Goal: Check status

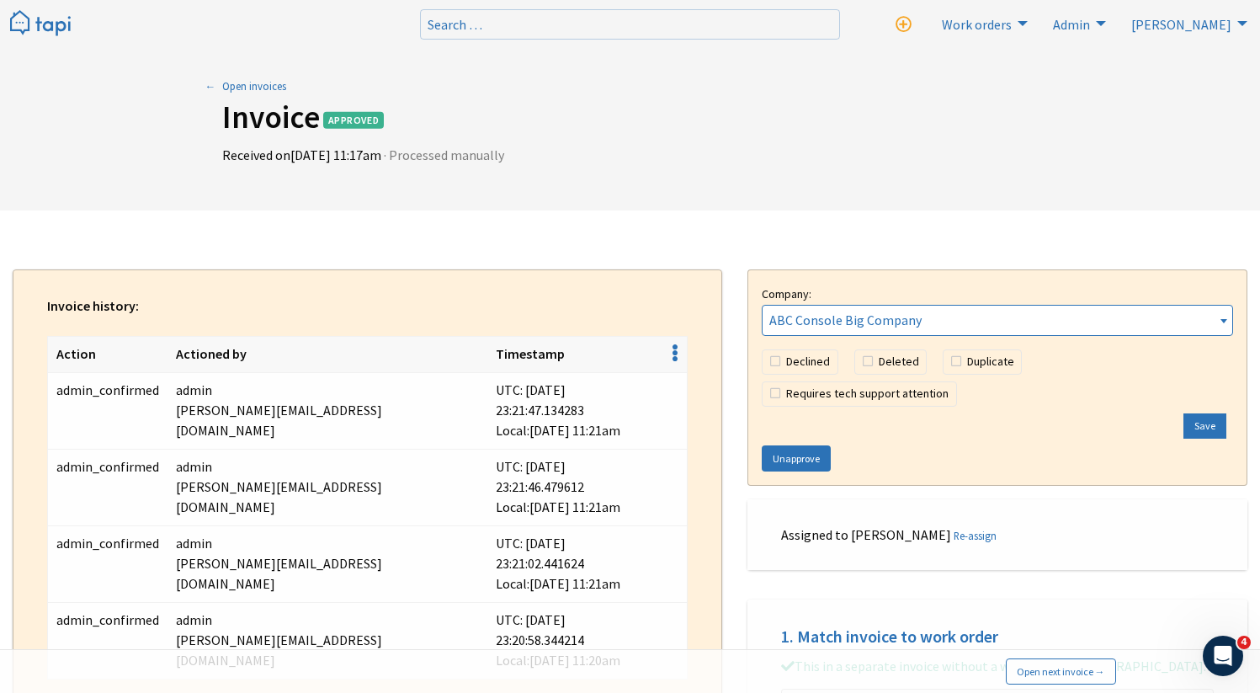
drag, startPoint x: 539, startPoint y: 408, endPoint x: 492, endPoint y: 406, distance: 47.2
click at [491, 406] on td "UTC: 2025-08-13 23:21:47.134283 Local: 14/8/2025 at 11:21am" at bounding box center [575, 411] width 177 height 77
click at [517, 419] on td "UTC: 2025-08-13 23:21:47.134283 Local: 14/8/2025 at 11:21am" at bounding box center [575, 411] width 177 height 77
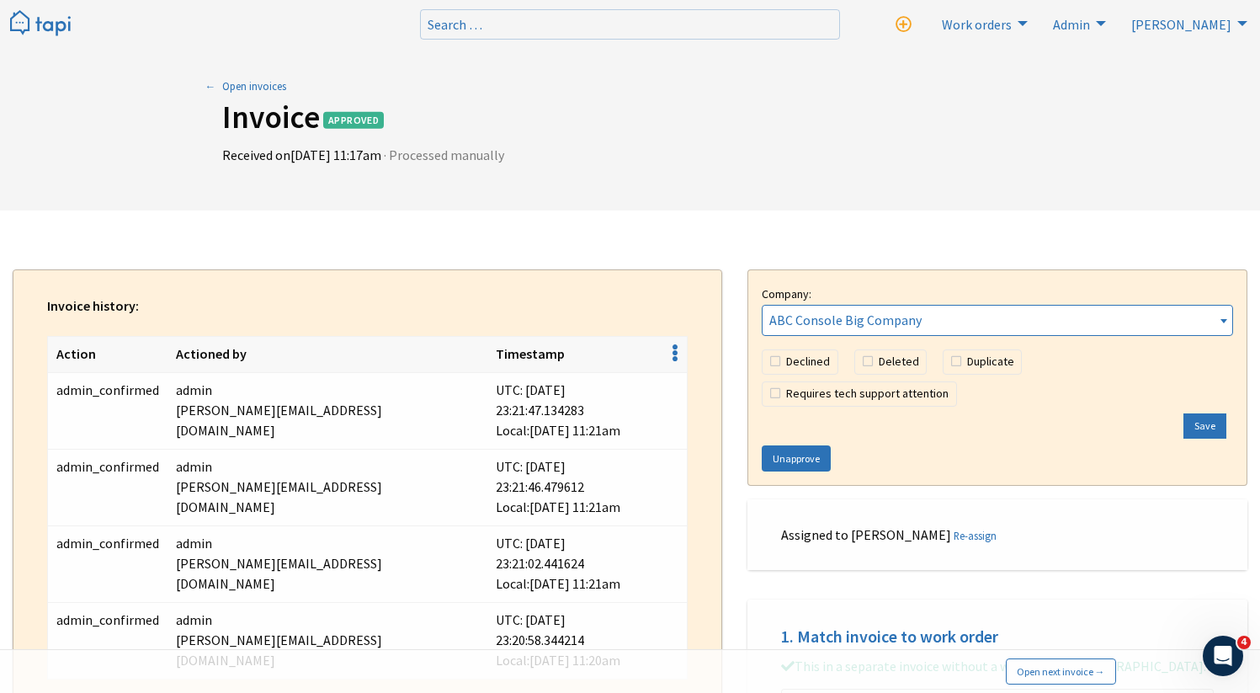
click at [795, 172] on div "Open invoices Invoice Approved Received [DATE][DATE] 11:17am · Processed manual…" at bounding box center [631, 128] width 842 height 100
